Goal: Information Seeking & Learning: Learn about a topic

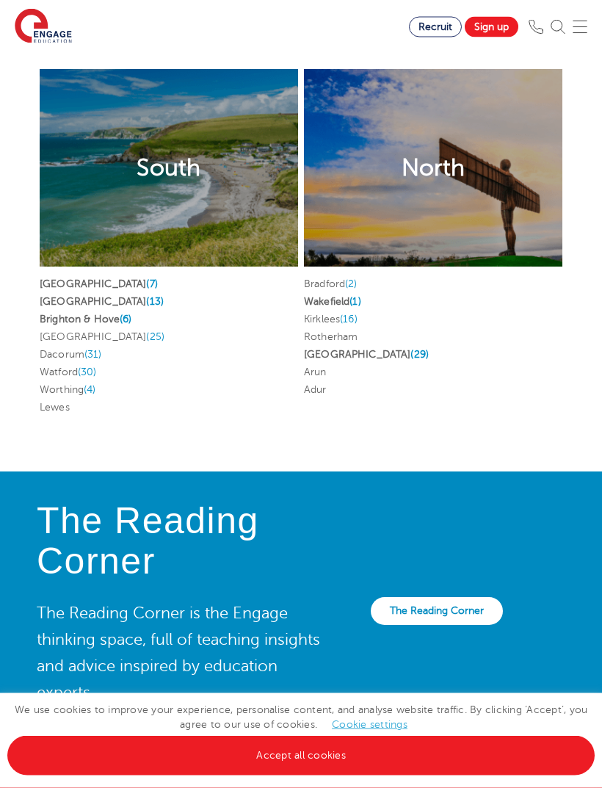
scroll to position [4168, 0]
click at [353, 307] on link "Wakefield (1)" at bounding box center [332, 301] width 57 height 11
click at [336, 360] on link "Leeds (29)" at bounding box center [366, 354] width 125 height 11
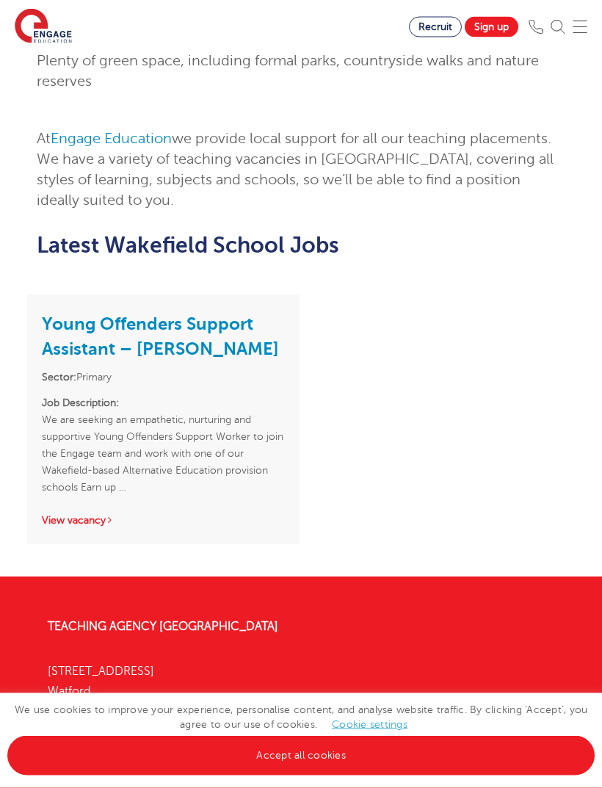
scroll to position [1561, 0]
click at [99, 515] on link "View vacancy" at bounding box center [78, 520] width 72 height 11
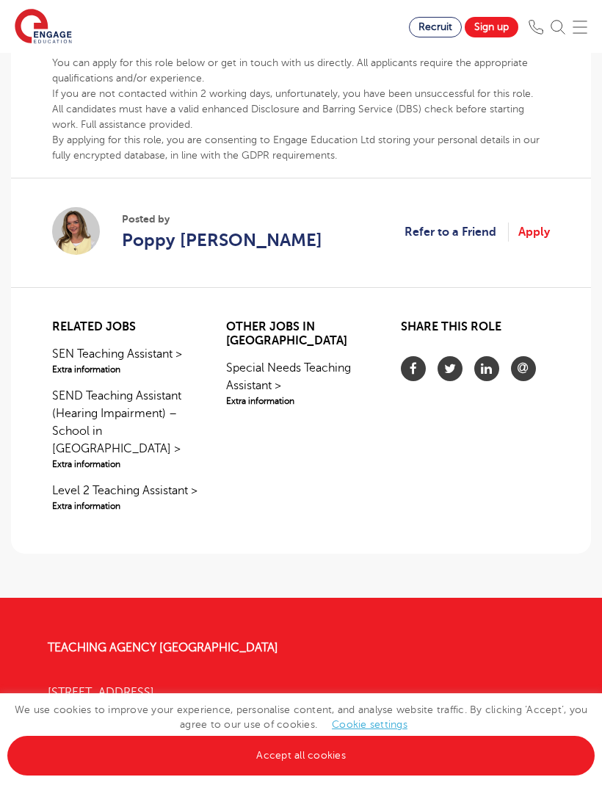
scroll to position [885, 0]
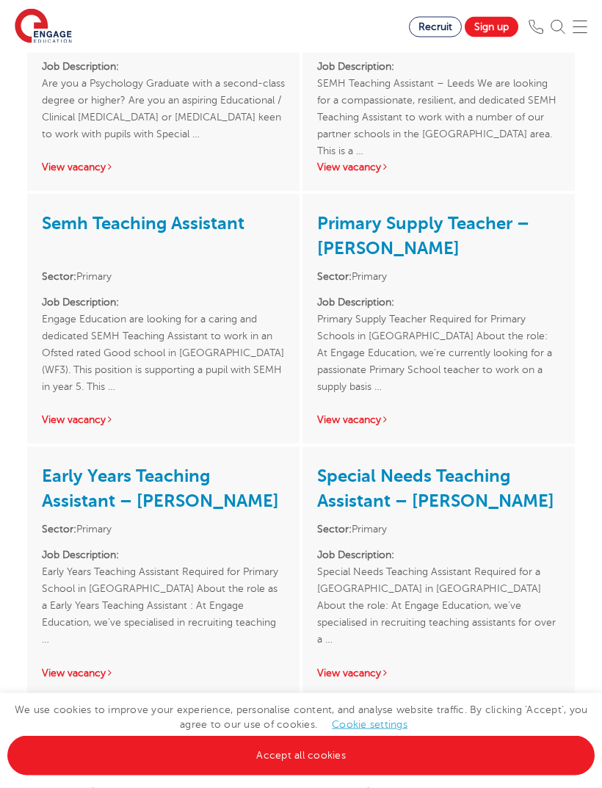
scroll to position [3063, 0]
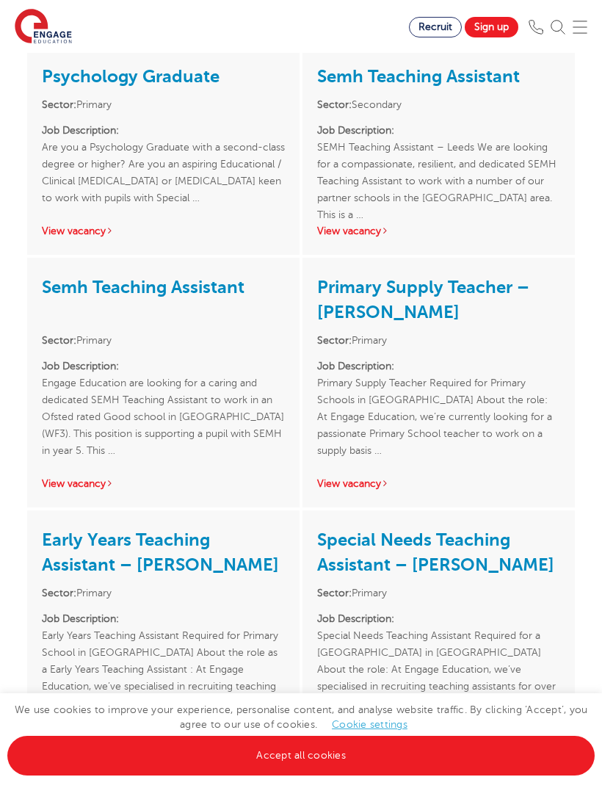
click at [386, 478] on link "View vacancy" at bounding box center [353, 483] width 72 height 11
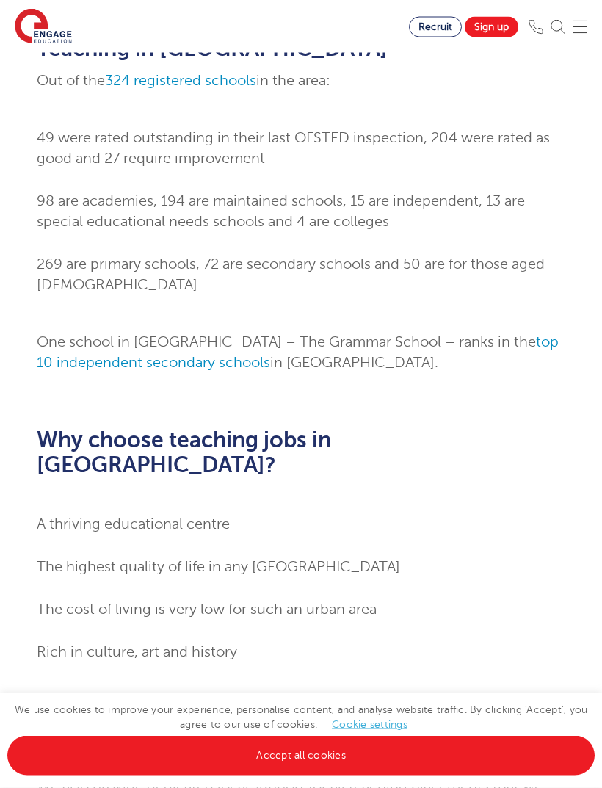
scroll to position [853, 0]
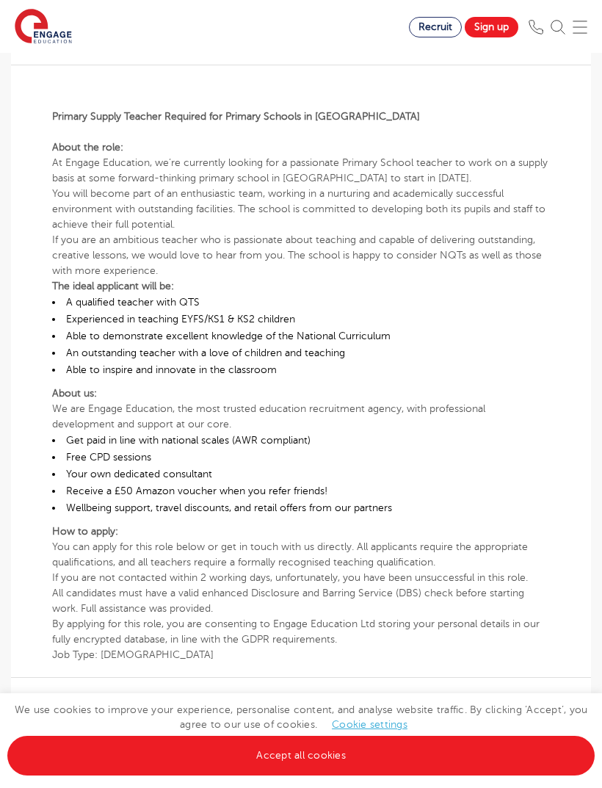
scroll to position [444, 0]
